Goal: Information Seeking & Learning: Learn about a topic

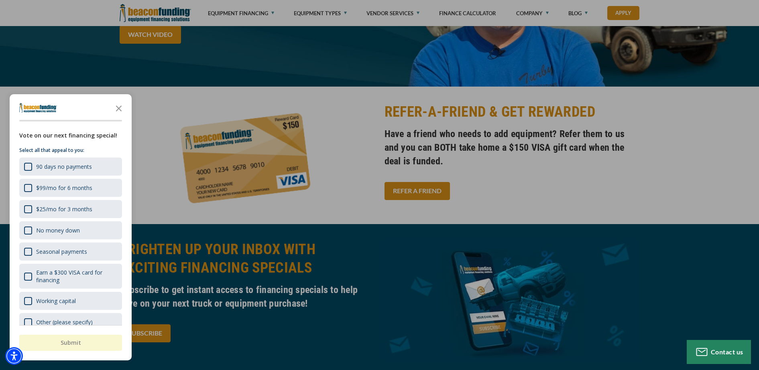
scroll to position [1438, 0]
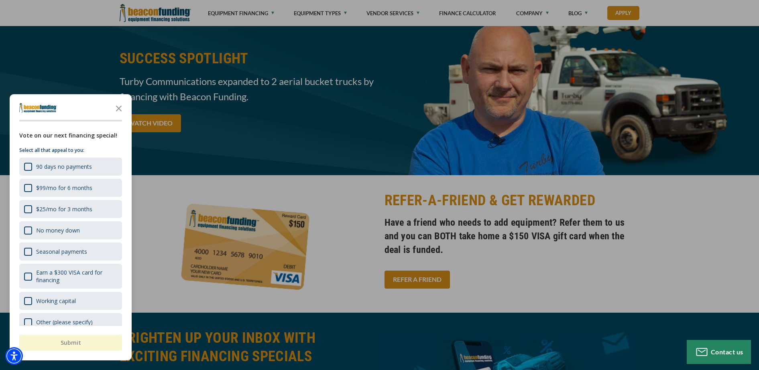
click at [267, 13] on div "button" at bounding box center [379, 185] width 759 height 370
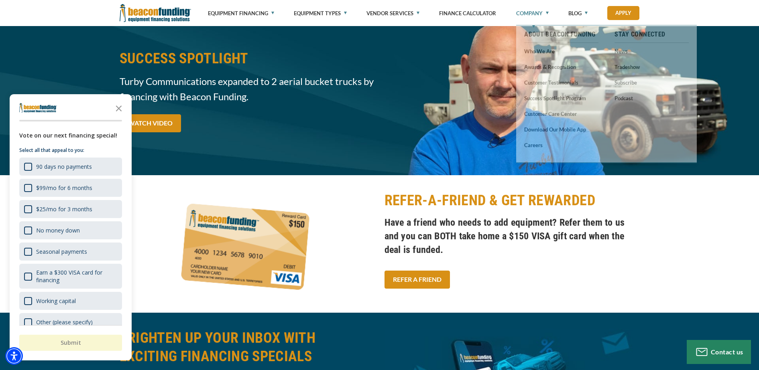
click at [548, 14] on link "Company" at bounding box center [532, 13] width 33 height 26
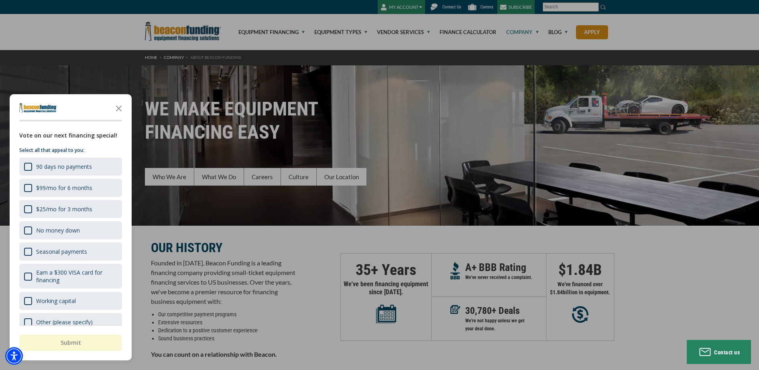
click at [358, 30] on div "button" at bounding box center [379, 185] width 759 height 370
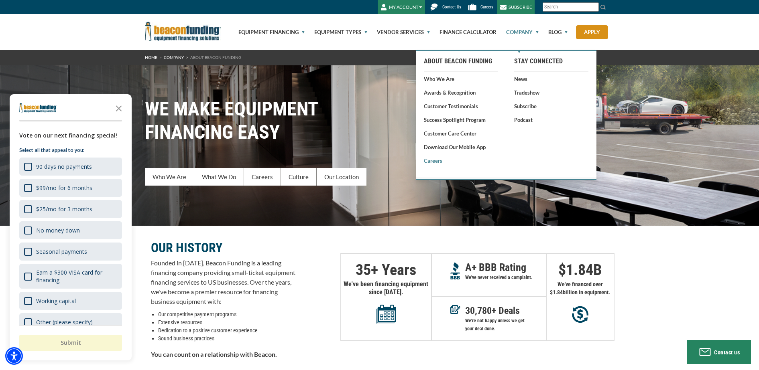
click at [434, 165] on link "Careers" at bounding box center [461, 161] width 74 height 8
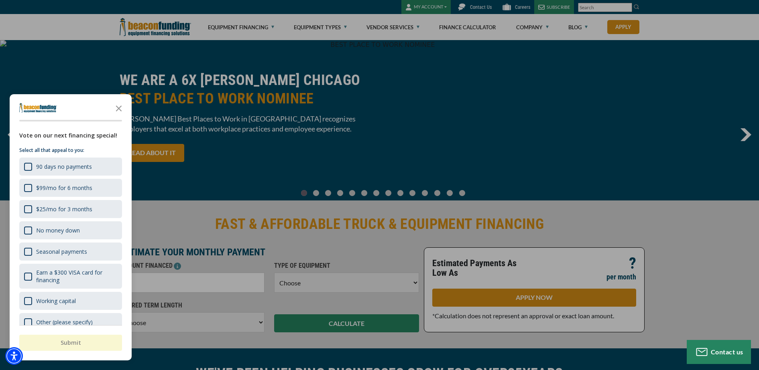
click at [391, 30] on div "button" at bounding box center [379, 185] width 759 height 370
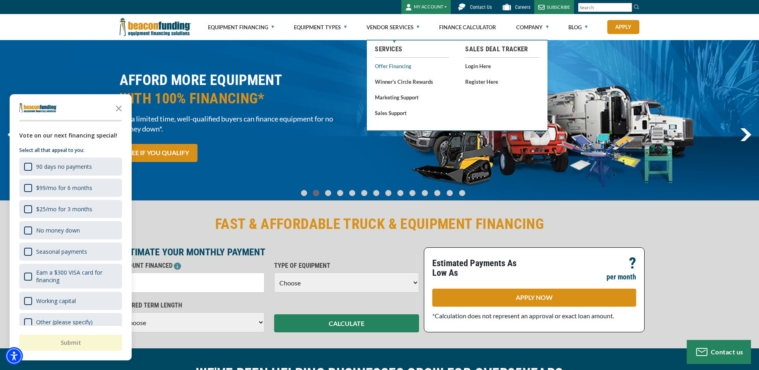
click at [393, 66] on link "Offer Financing" at bounding box center [412, 66] width 74 height 10
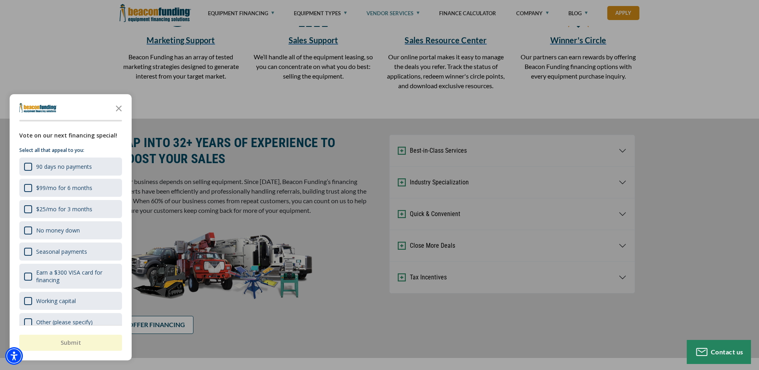
scroll to position [281, 0]
click at [122, 109] on icon "Close the survey" at bounding box center [119, 108] width 16 height 16
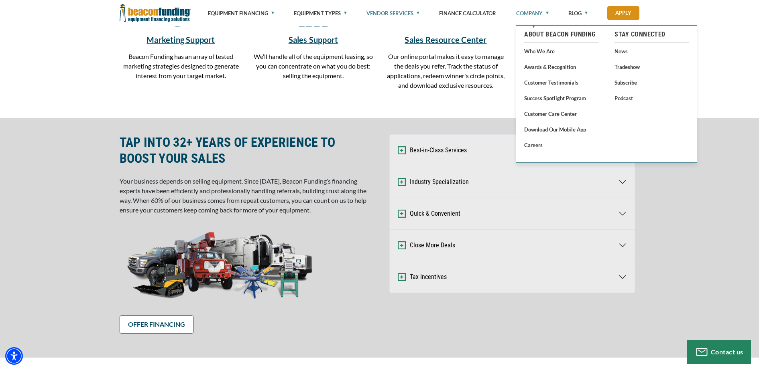
click at [541, 13] on link "Company" at bounding box center [532, 13] width 33 height 26
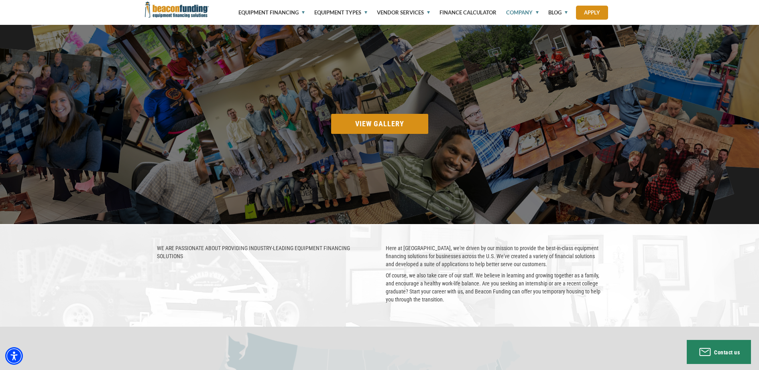
scroll to position [1415, 0]
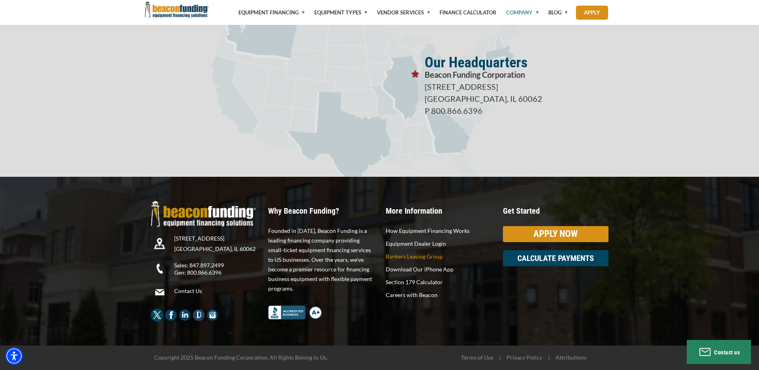
click at [414, 260] on p "Bankers Leasing Group" at bounding box center [439, 257] width 106 height 10
